Goal: Obtain resource: Obtain resource

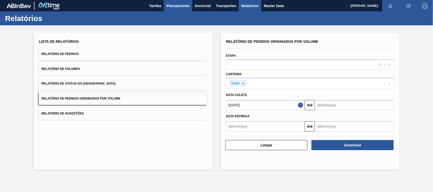
click at [179, 5] on span "Planejamento" at bounding box center [177, 6] width 23 height 6
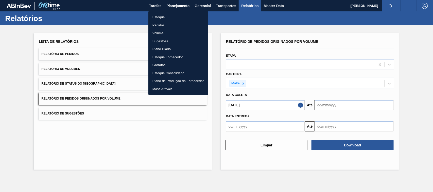
click at [159, 18] on li "Estoque" at bounding box center [178, 17] width 60 height 8
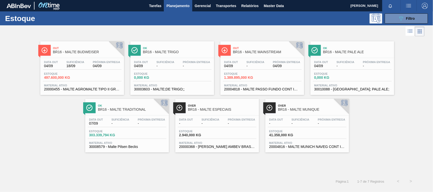
click at [238, 52] on span "BR16 - MALTE MAINSTREAM" at bounding box center [267, 52] width 69 height 4
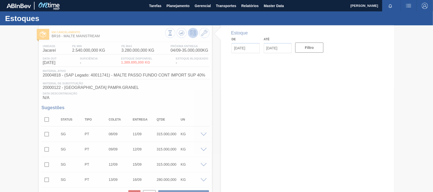
type input "[DATE]"
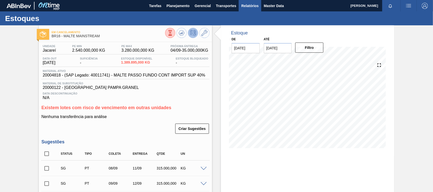
click at [240, 4] on button "Relatórios" at bounding box center [250, 5] width 22 height 11
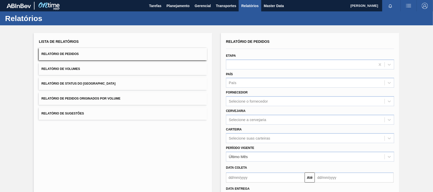
click at [112, 99] on span "Relatório de Pedidos Originados por Volume" at bounding box center [80, 99] width 79 height 4
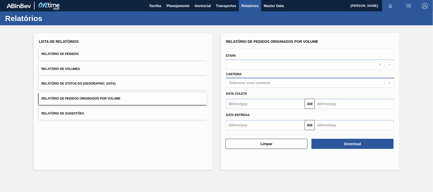
click at [238, 84] on div "Selecione suas carteiras" at bounding box center [249, 83] width 41 height 4
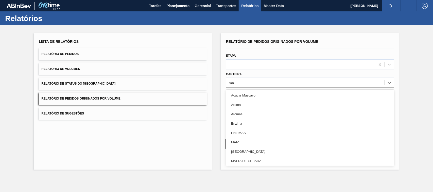
type input "mal"
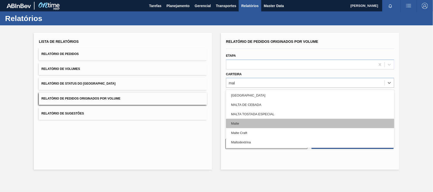
click at [235, 123] on div "Malte" at bounding box center [310, 123] width 168 height 9
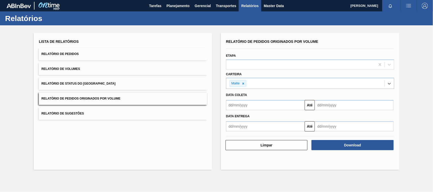
click at [240, 105] on input "text" at bounding box center [265, 105] width 79 height 10
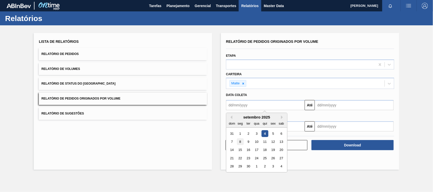
click at [239, 143] on div "8" at bounding box center [240, 142] width 7 height 7
type input "[DATE]"
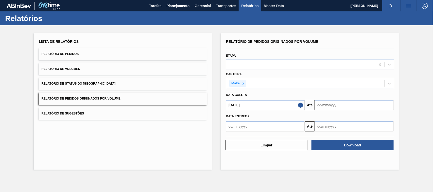
click at [263, 108] on input "[DATE]" at bounding box center [265, 105] width 79 height 10
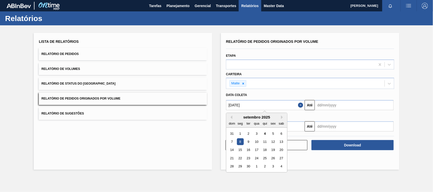
click at [239, 143] on div "8" at bounding box center [240, 142] width 7 height 7
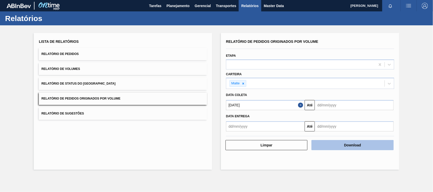
click at [350, 146] on button "Download" at bounding box center [353, 145] width 82 height 10
click at [261, 109] on input "[DATE]" at bounding box center [265, 105] width 79 height 10
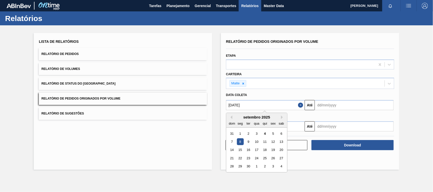
click at [258, 107] on input "[DATE]" at bounding box center [265, 105] width 79 height 10
click at [114, 95] on button "Relatório de Pedidos Originados por Volume" at bounding box center [123, 99] width 168 height 12
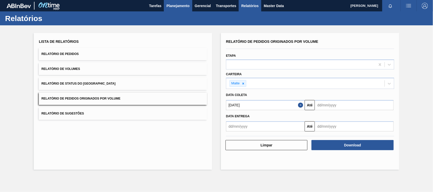
click at [172, 5] on span "Planejamento" at bounding box center [177, 6] width 23 height 6
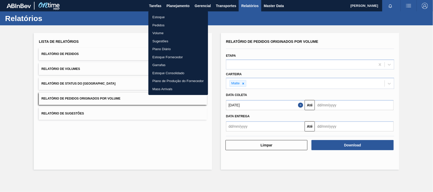
click at [163, 18] on li "Estoque" at bounding box center [178, 17] width 60 height 8
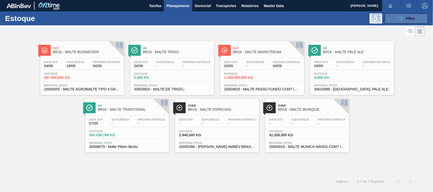
click at [413, 19] on span "Filtro" at bounding box center [410, 18] width 9 height 4
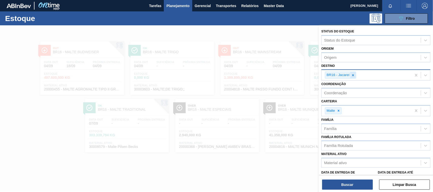
click at [353, 76] on icon at bounding box center [353, 76] width 4 height 4
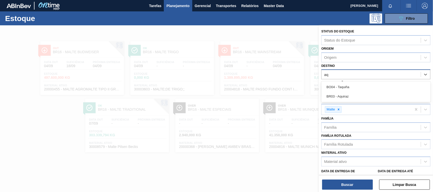
type input "aqu"
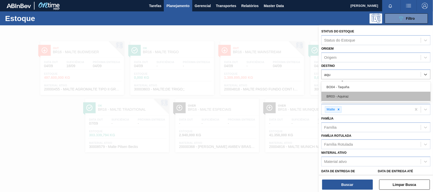
click at [341, 97] on div "BR03 - Aquiraz" at bounding box center [375, 96] width 109 height 9
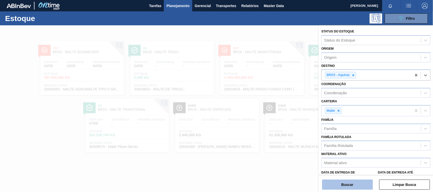
click at [349, 181] on button "Buscar" at bounding box center [347, 185] width 51 height 10
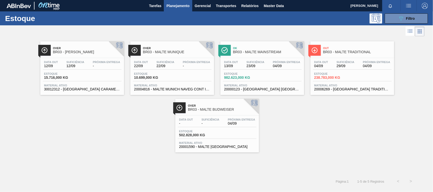
click at [347, 67] on span "29/09" at bounding box center [346, 66] width 18 height 4
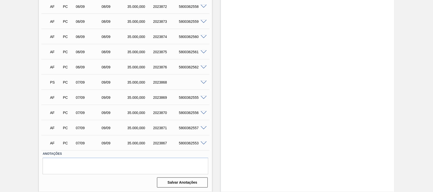
scroll to position [396, 0]
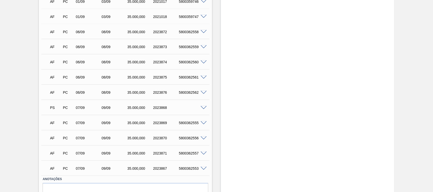
click at [202, 123] on span at bounding box center [204, 124] width 6 height 4
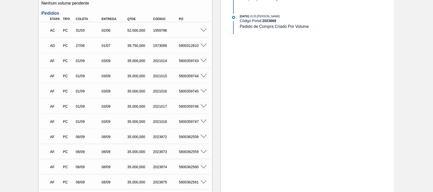
scroll to position [396, 0]
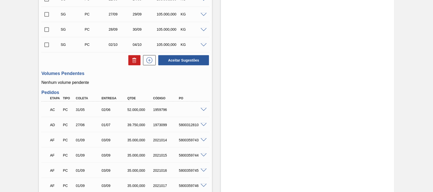
scroll to position [422, 0]
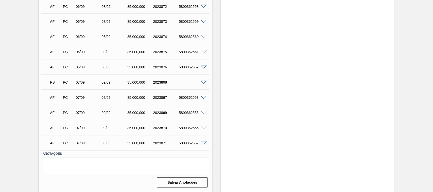
click at [202, 84] on span at bounding box center [204, 83] width 6 height 4
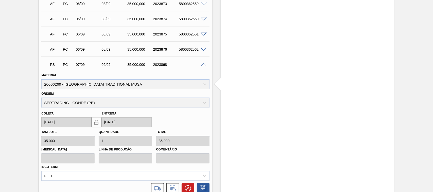
scroll to position [466, 0]
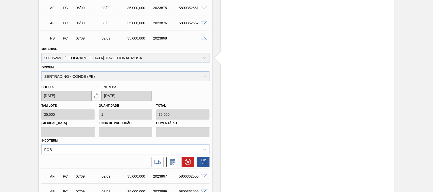
click at [204, 38] on span at bounding box center [204, 39] width 6 height 4
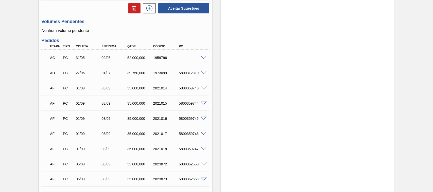
scroll to position [0, 0]
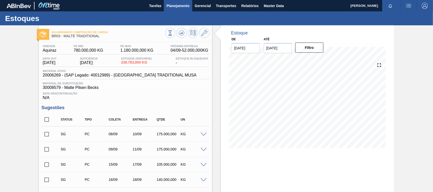
click at [177, 3] on span "Planejamento" at bounding box center [177, 6] width 23 height 6
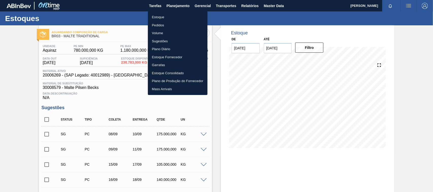
click at [160, 14] on li "Estoque" at bounding box center [178, 17] width 60 height 8
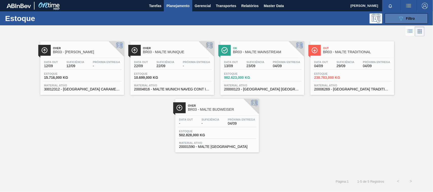
click at [399, 19] on icon "089F7B8B-B2A5-4AFE-B5C0-19BA573D28AC" at bounding box center [401, 18] width 6 height 6
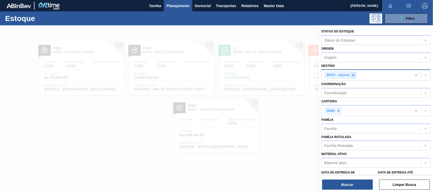
click at [354, 76] on icon at bounding box center [354, 76] width 4 height 4
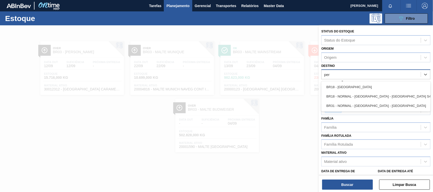
type input "pern"
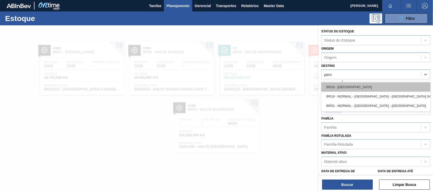
click at [357, 87] on div "BR18 - [GEOGRAPHIC_DATA]" at bounding box center [375, 86] width 109 height 9
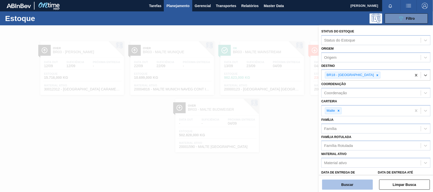
click at [357, 183] on button "Buscar" at bounding box center [347, 185] width 51 height 10
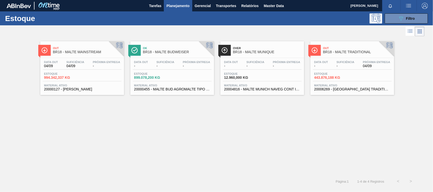
click at [338, 54] on span "BR18 - MALTE TRADITIONAL" at bounding box center [357, 52] width 69 height 4
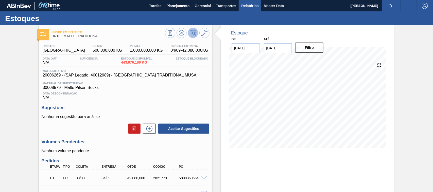
click at [253, 7] on span "Relatórios" at bounding box center [249, 6] width 17 height 6
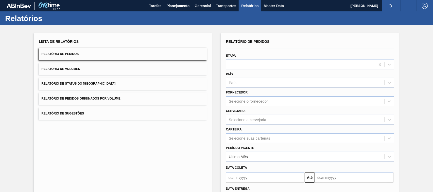
click at [102, 103] on button "Relatório de Pedidos Originados por Volume" at bounding box center [123, 99] width 168 height 12
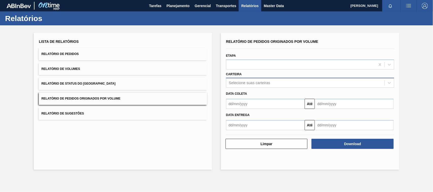
drag, startPoint x: 236, startPoint y: 81, endPoint x: 243, endPoint y: 84, distance: 7.6
click at [236, 81] on div "Selecione suas carteiras" at bounding box center [249, 83] width 41 height 4
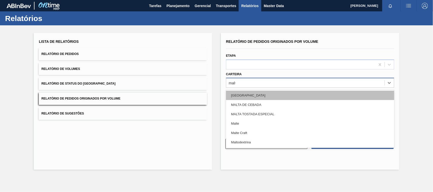
type input "malte"
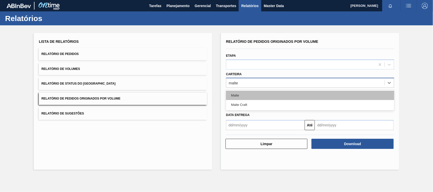
click at [239, 93] on div "Malte" at bounding box center [310, 95] width 168 height 9
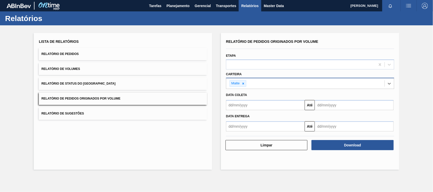
click at [245, 108] on input "text" at bounding box center [265, 105] width 79 height 10
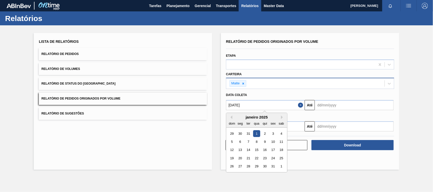
type input "[DATE]"
click at [258, 134] on div "1" at bounding box center [256, 133] width 7 height 7
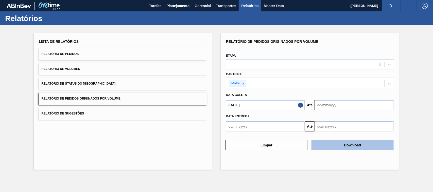
click at [356, 146] on button "Download" at bounding box center [353, 145] width 82 height 10
